Goal: Transaction & Acquisition: Purchase product/service

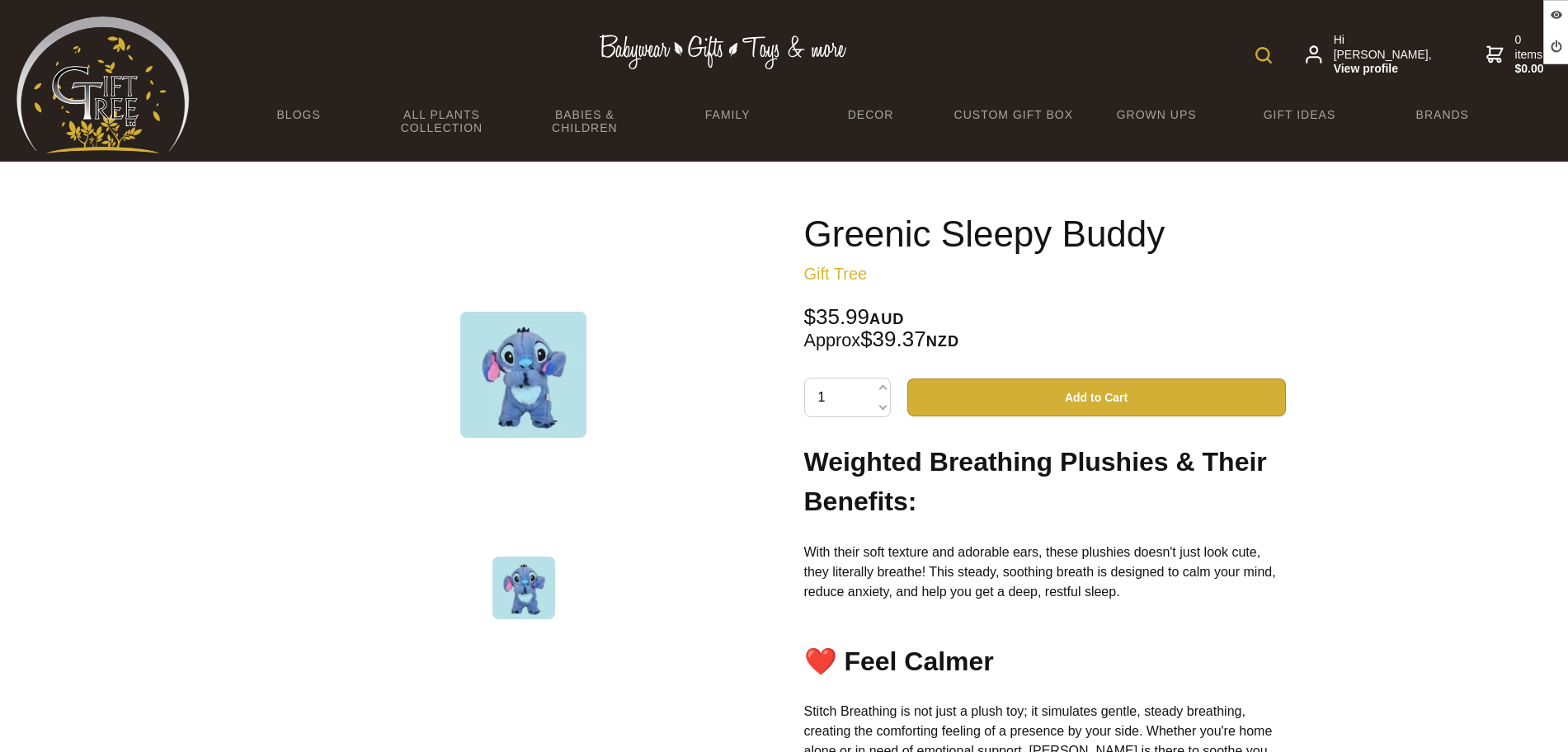
drag, startPoint x: 864, startPoint y: 330, endPoint x: 973, endPoint y: 335, distance: 109.1
click at [973, 335] on div "$35.99 AUD Approx $39.37 NZD" at bounding box center [1045, 329] width 482 height 45
click at [898, 337] on div "$35.99 AUD Approx $39.37 NZD" at bounding box center [1045, 329] width 482 height 45
drag, startPoint x: 927, startPoint y: 337, endPoint x: 955, endPoint y: 335, distance: 28.1
click at [955, 335] on div "$35.99 AUD Approx $39.37 NZD" at bounding box center [1045, 329] width 482 height 45
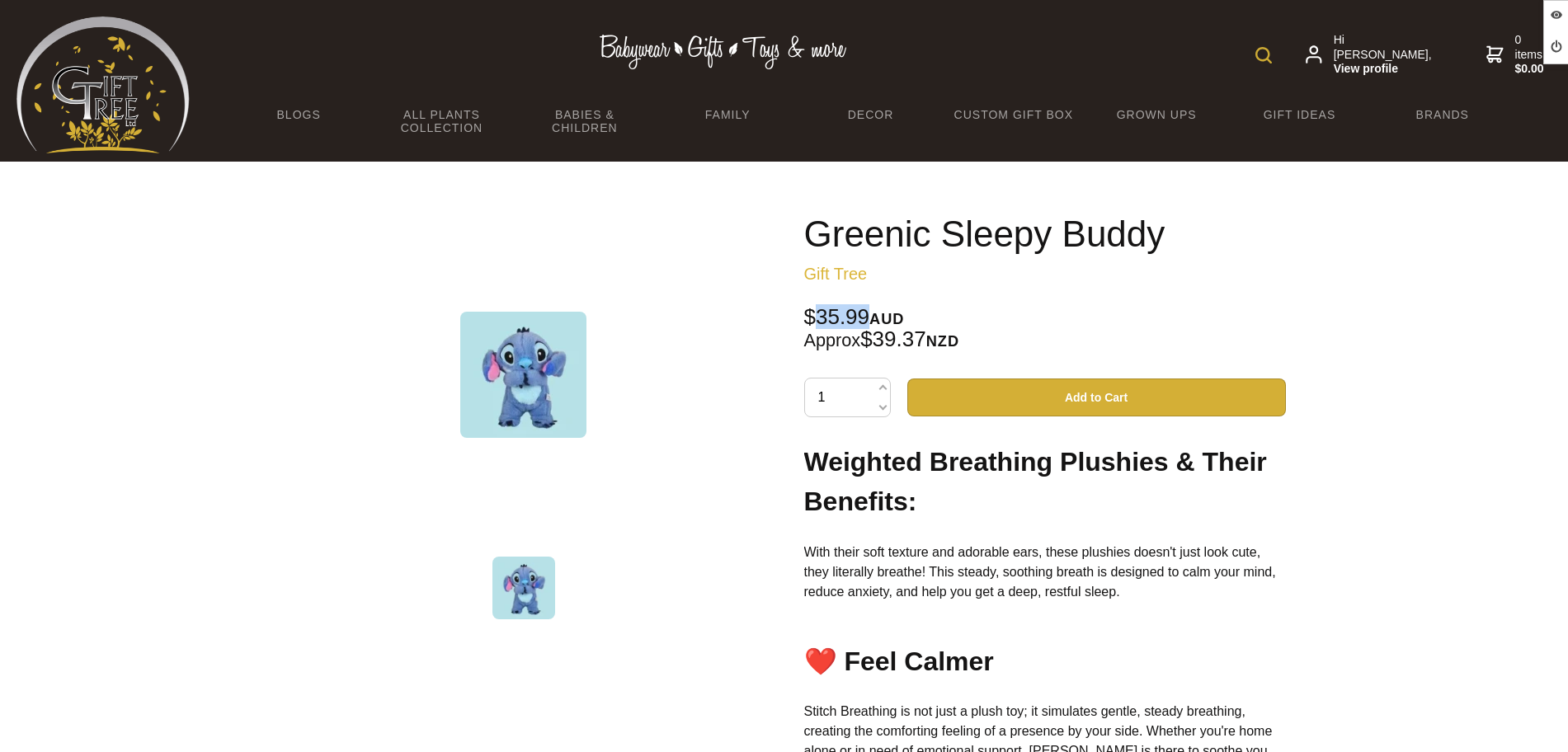
drag, startPoint x: 810, startPoint y: 306, endPoint x: 870, endPoint y: 305, distance: 60.0
click at [870, 305] on div "Greenic Sleepy Buddy Gift Tree $35.99 AUD Approx $39.37 NZD 1 Add to Cart Weigh…" at bounding box center [1045, 642] width 482 height 855
drag, startPoint x: 830, startPoint y: 316, endPoint x: 856, endPoint y: 319, distance: 26.2
click at [830, 316] on div "$35.99 AUD Approx $39.37 NZD" at bounding box center [1045, 329] width 482 height 45
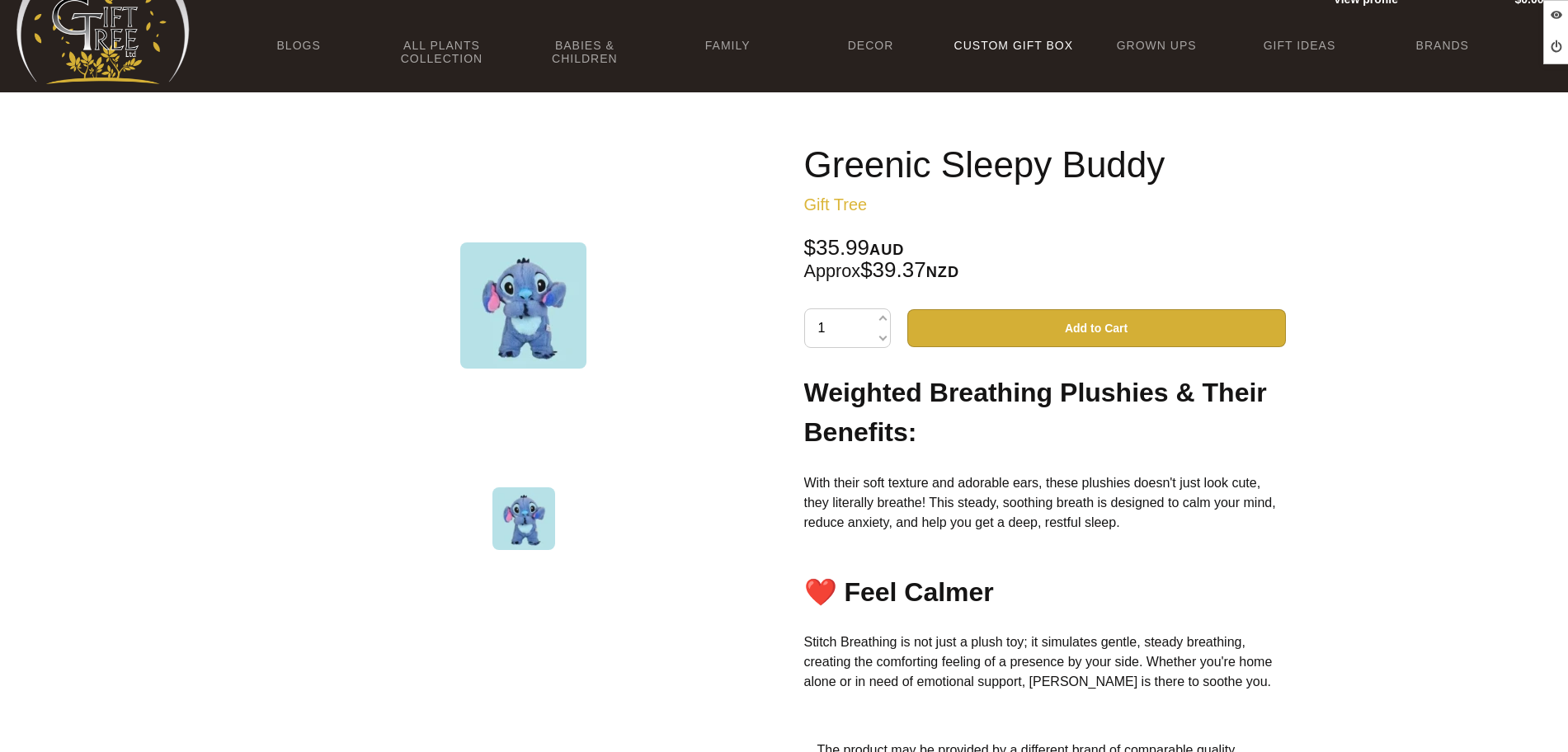
scroll to position [103, 0]
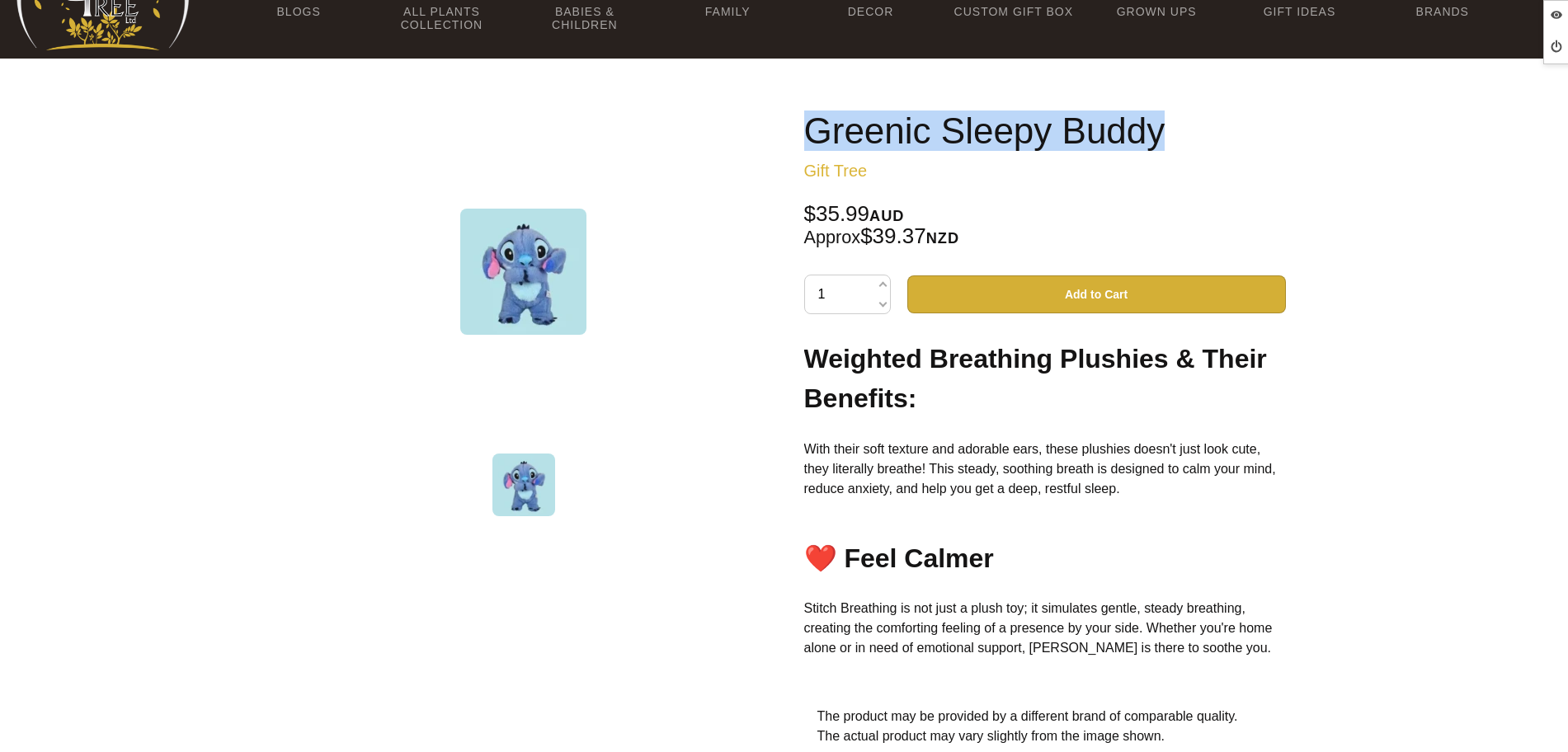
drag, startPoint x: 1104, startPoint y: 127, endPoint x: 720, endPoint y: 93, distance: 385.5
click at [720, 131] on div "1 /1 Greenic Sleepy Buddy Gift Tree $35.99 AUD Approx $39.37 NZD 1 Add to Cart …" at bounding box center [784, 544] width 1029 height 891
